Goal: Task Accomplishment & Management: Use online tool/utility

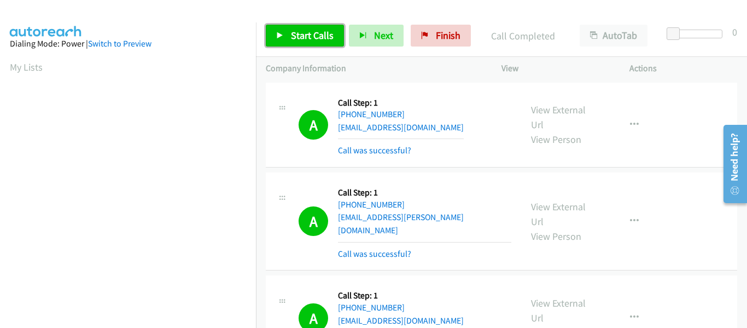
click at [276, 30] on link "Start Calls" at bounding box center [305, 36] width 78 height 22
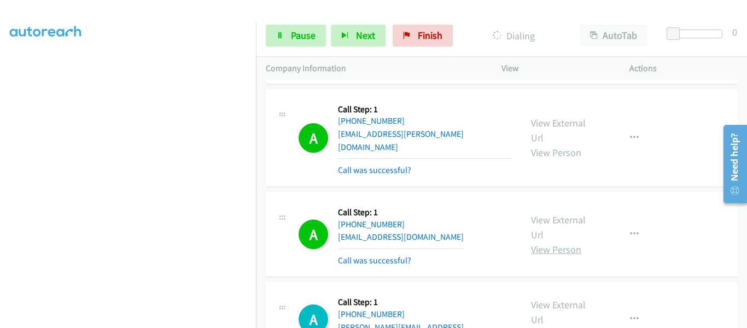
scroll to position [9663, 0]
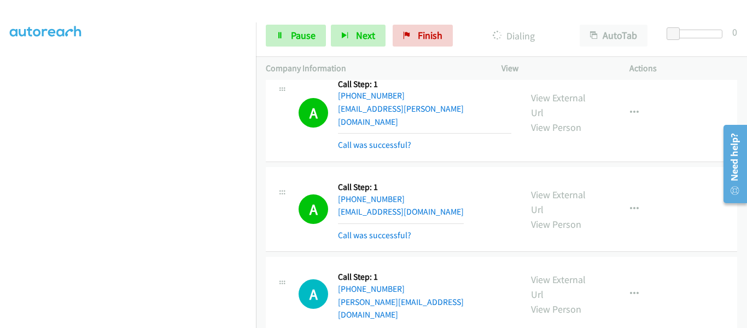
click at [281, 30] on link "Pause" at bounding box center [296, 36] width 60 height 22
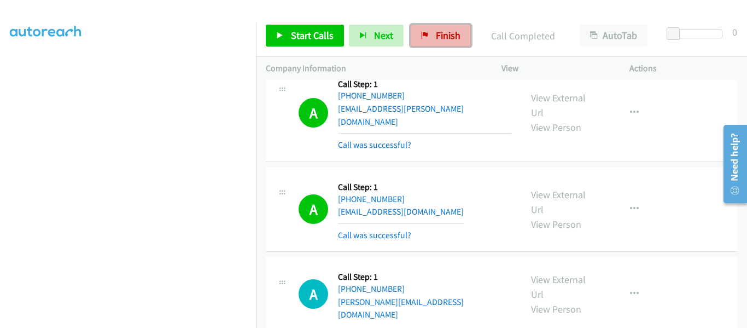
click at [430, 37] on link "Finish" at bounding box center [441, 36] width 60 height 22
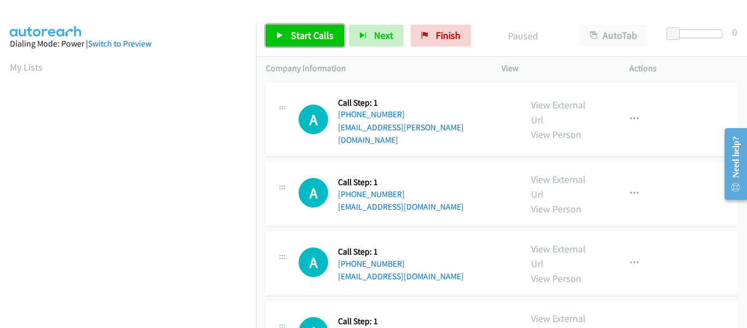
click at [286, 38] on link "Start Calls" at bounding box center [305, 36] width 78 height 22
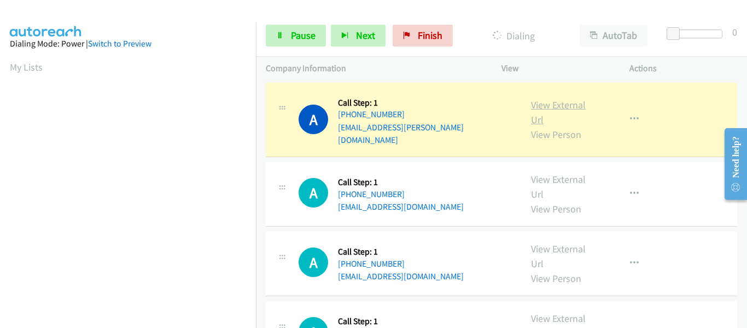
click at [558, 100] on link "View External Url" at bounding box center [558, 111] width 55 height 27
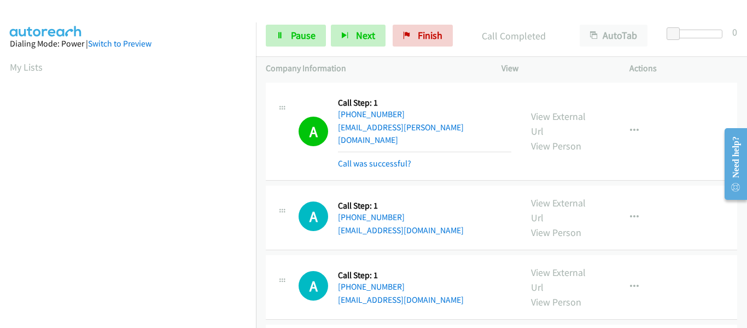
scroll to position [286, 0]
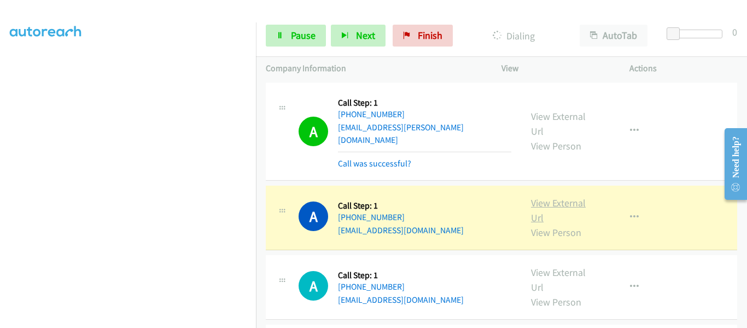
click at [562, 196] on link "View External Url" at bounding box center [558, 209] width 55 height 27
click at [630, 213] on icon "button" at bounding box center [634, 217] width 9 height 9
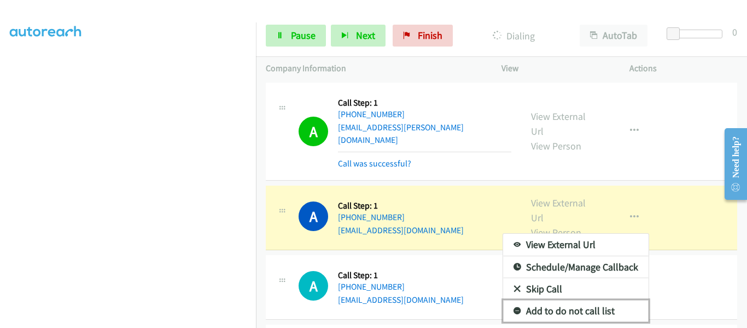
click at [564, 300] on link "Add to do not call list" at bounding box center [576, 311] width 146 height 22
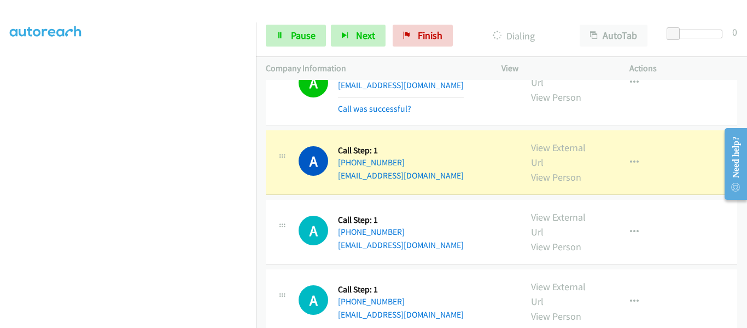
scroll to position [164, 0]
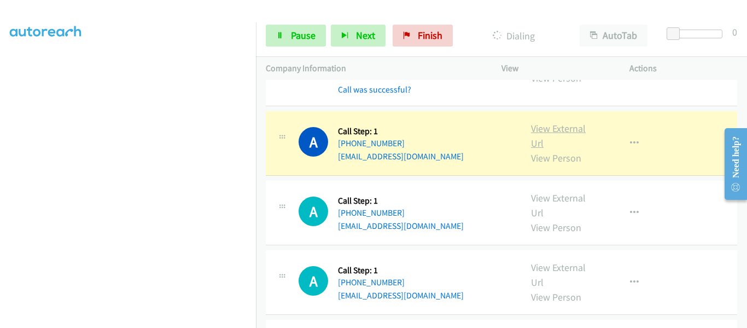
click at [567, 122] on link "View External Url" at bounding box center [558, 135] width 55 height 27
click at [622, 132] on button "button" at bounding box center [635, 143] width 30 height 22
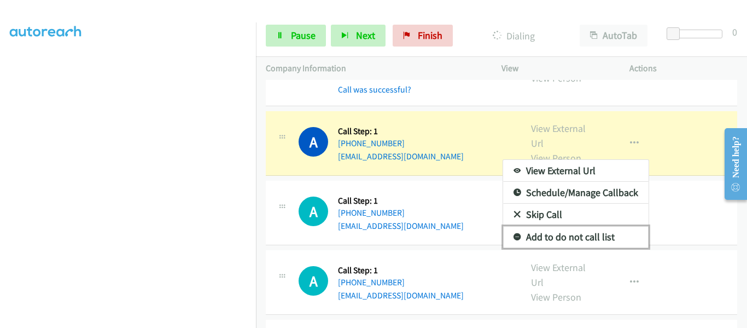
click at [571, 226] on link "Add to do not call list" at bounding box center [576, 237] width 146 height 22
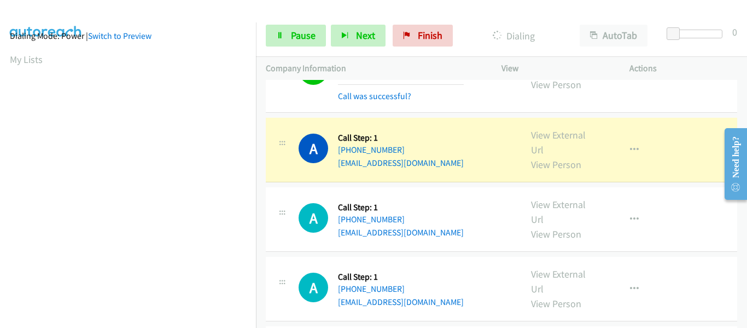
scroll to position [286, 0]
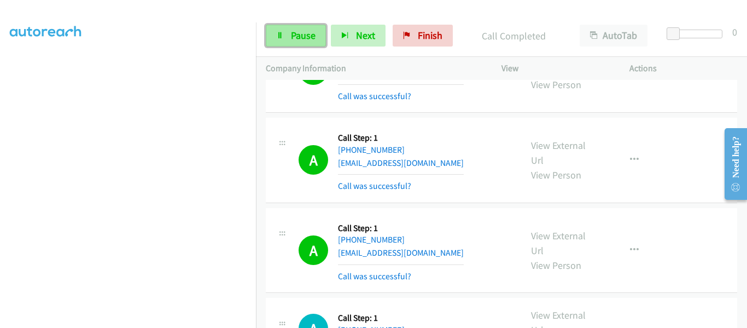
click at [293, 37] on span "Pause" at bounding box center [303, 35] width 25 height 13
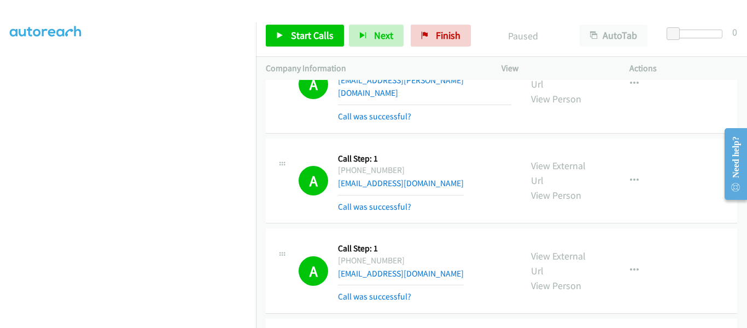
scroll to position [0, 0]
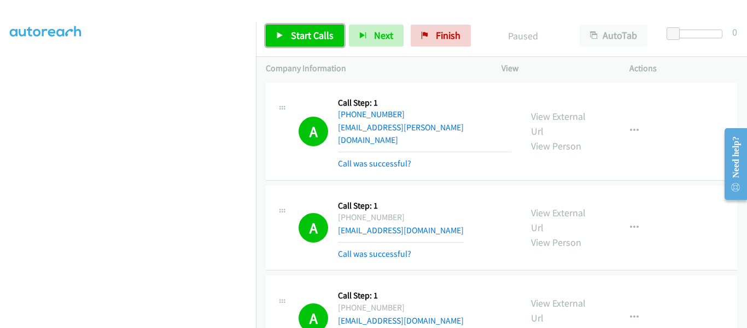
click at [282, 38] on icon at bounding box center [280, 36] width 8 height 8
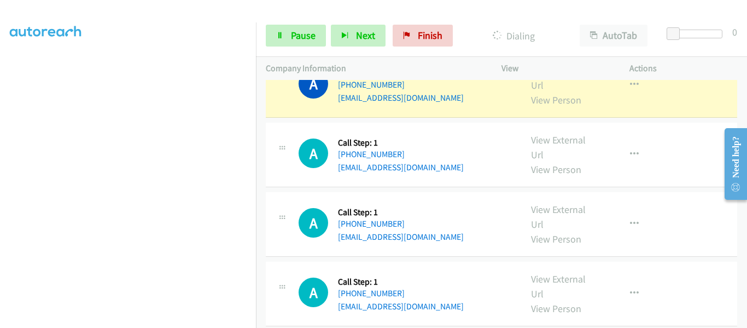
scroll to position [1477, 0]
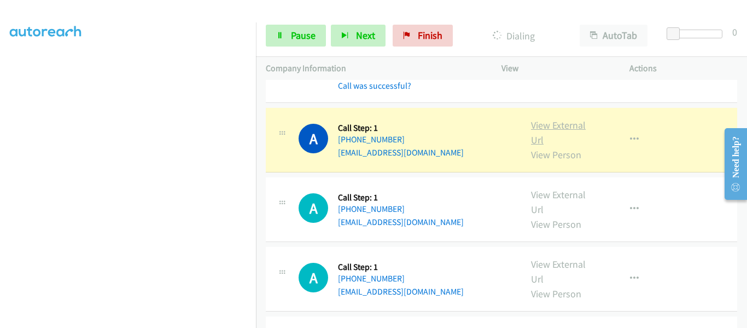
click at [549, 119] on link "View External Url" at bounding box center [558, 132] width 55 height 27
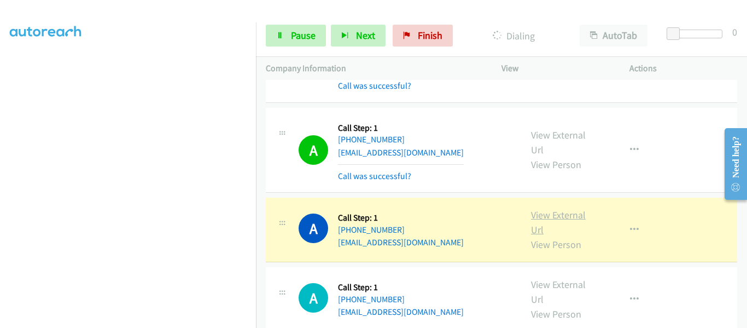
click at [562, 208] on link "View External Url" at bounding box center [558, 221] width 55 height 27
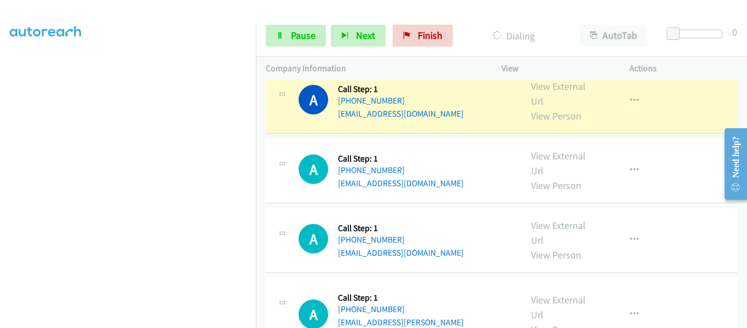
scroll to position [1641, 0]
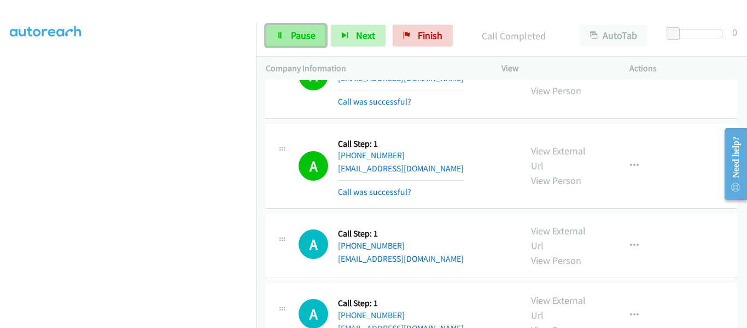
click at [292, 40] on span "Pause" at bounding box center [303, 35] width 25 height 13
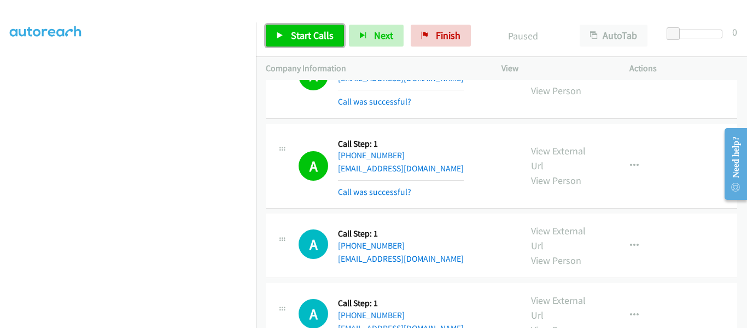
click at [280, 37] on icon at bounding box center [280, 36] width 8 height 8
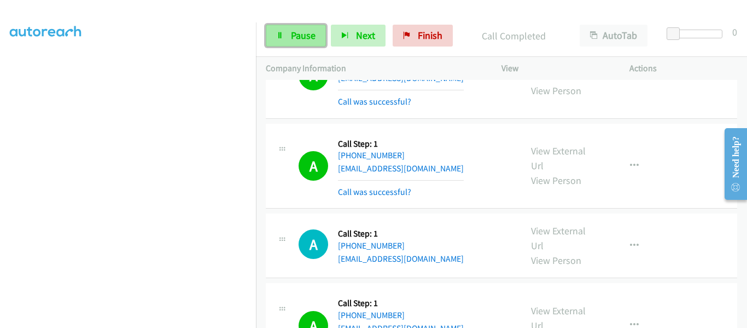
click at [302, 38] on span "Pause" at bounding box center [303, 35] width 25 height 13
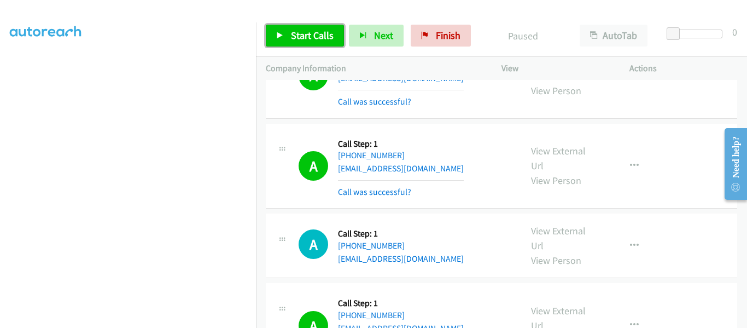
click at [284, 37] on link "Start Calls" at bounding box center [305, 36] width 78 height 22
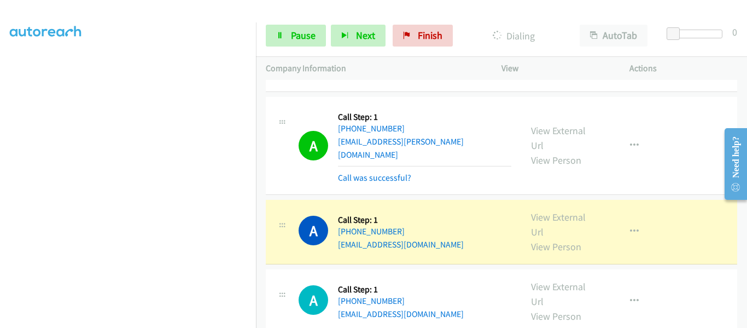
scroll to position [2243, 0]
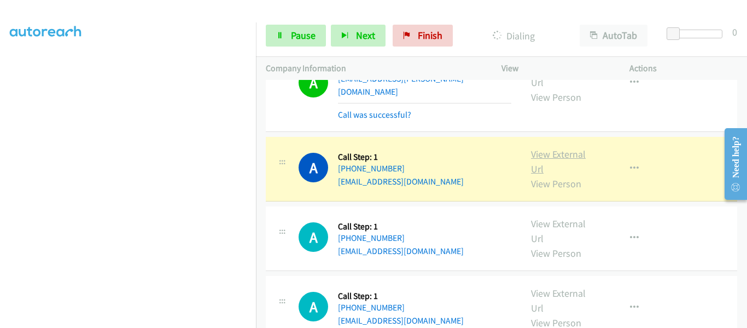
click at [553, 148] on link "View External Url" at bounding box center [558, 161] width 55 height 27
click at [549, 148] on link "View External Url" at bounding box center [558, 161] width 55 height 27
click at [277, 32] on icon at bounding box center [280, 36] width 8 height 8
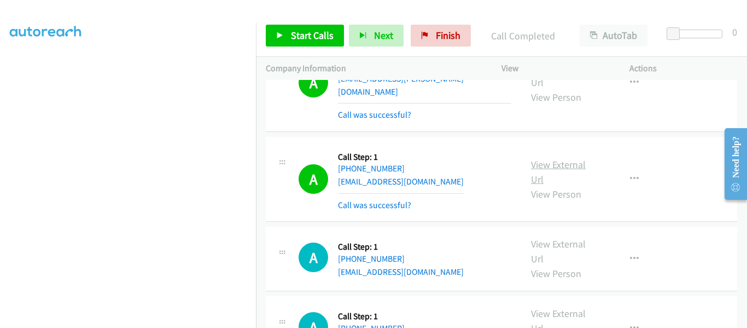
click at [547, 158] on link "View External Url" at bounding box center [558, 171] width 55 height 27
